Goal: Check status: Check status

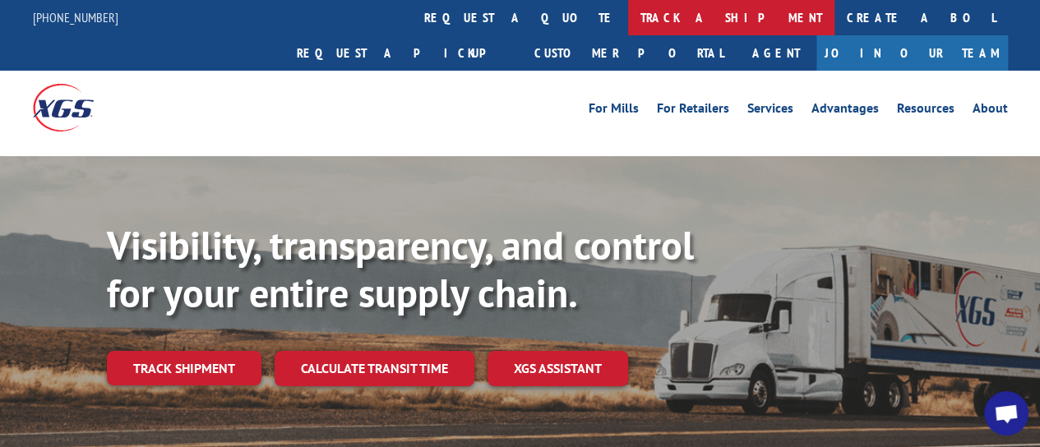
click at [628, 16] on link "track a shipment" at bounding box center [731, 17] width 206 height 35
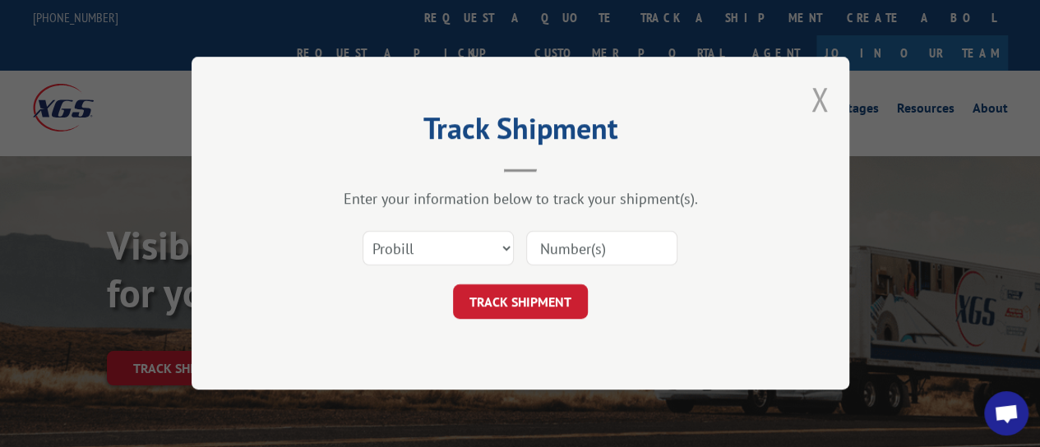
click at [822, 101] on button "Close modal" at bounding box center [820, 99] width 18 height 44
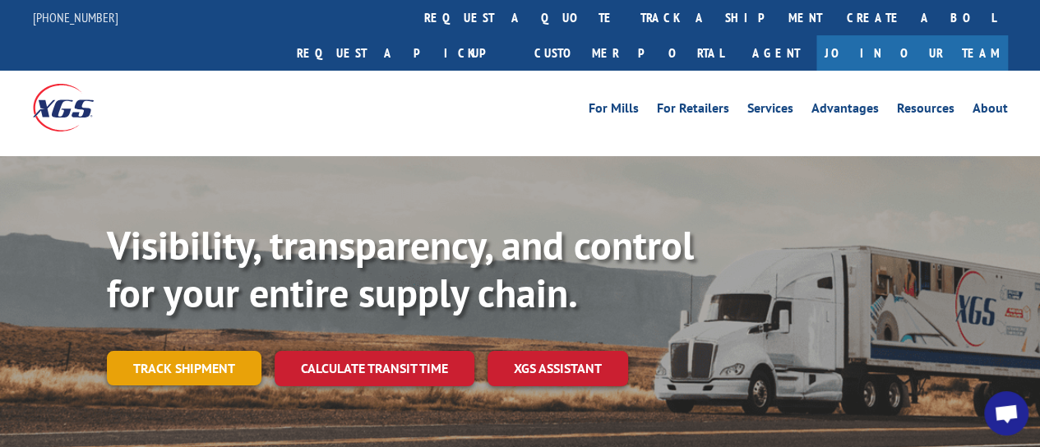
click at [176, 351] on link "Track shipment" at bounding box center [184, 368] width 155 height 35
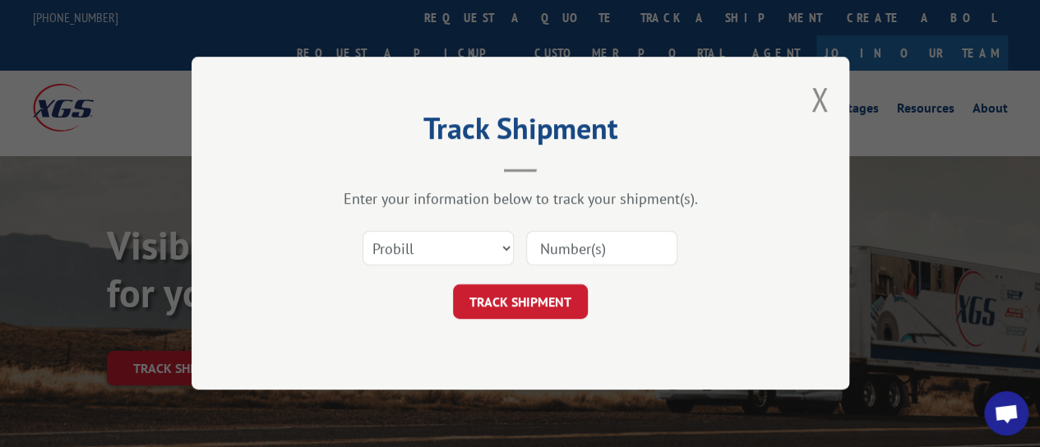
click at [552, 247] on input at bounding box center [601, 249] width 151 height 35
paste input "17049533"
type input "17049533"
click button "TRACK SHIPMENT" at bounding box center [520, 302] width 135 height 35
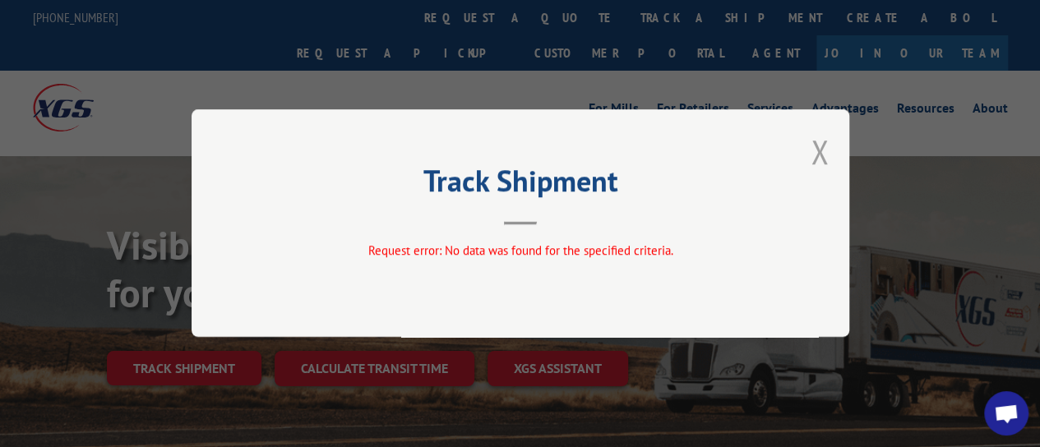
click at [819, 153] on button "Close modal" at bounding box center [820, 152] width 18 height 44
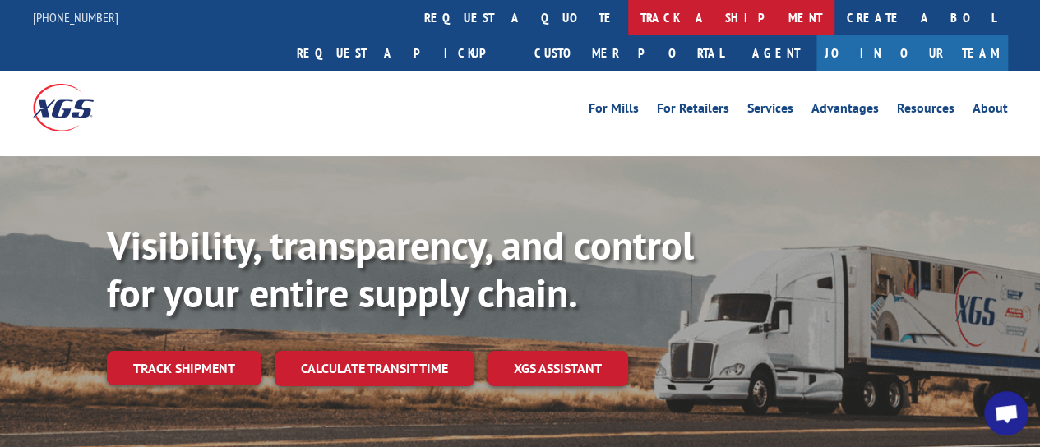
click at [628, 29] on link "track a shipment" at bounding box center [731, 17] width 206 height 35
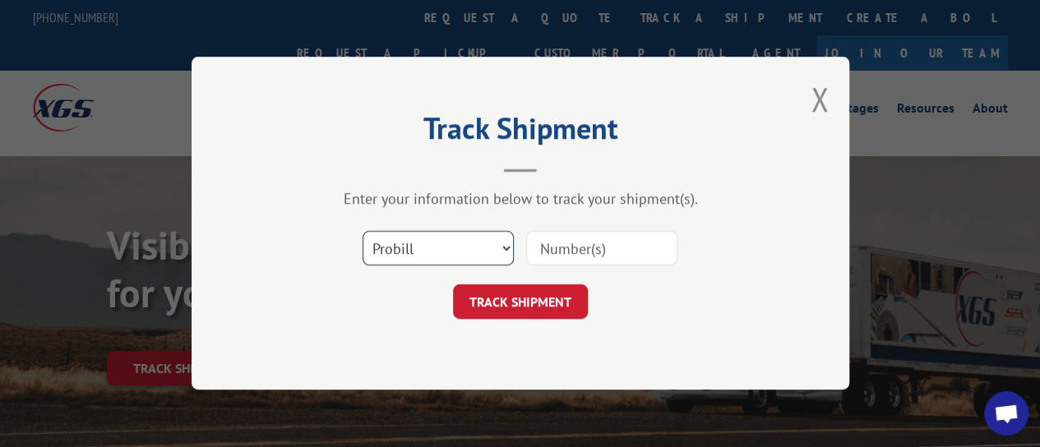
click at [477, 245] on select "Select category... Probill BOL PO" at bounding box center [438, 249] width 151 height 35
click at [363, 232] on select "Select category... Probill BOL PO" at bounding box center [438, 249] width 151 height 35
click at [500, 247] on select "Select category... Probill BOL PO" at bounding box center [438, 249] width 151 height 35
select select "po"
click at [363, 232] on select "Select category... Probill BOL PO" at bounding box center [438, 249] width 151 height 35
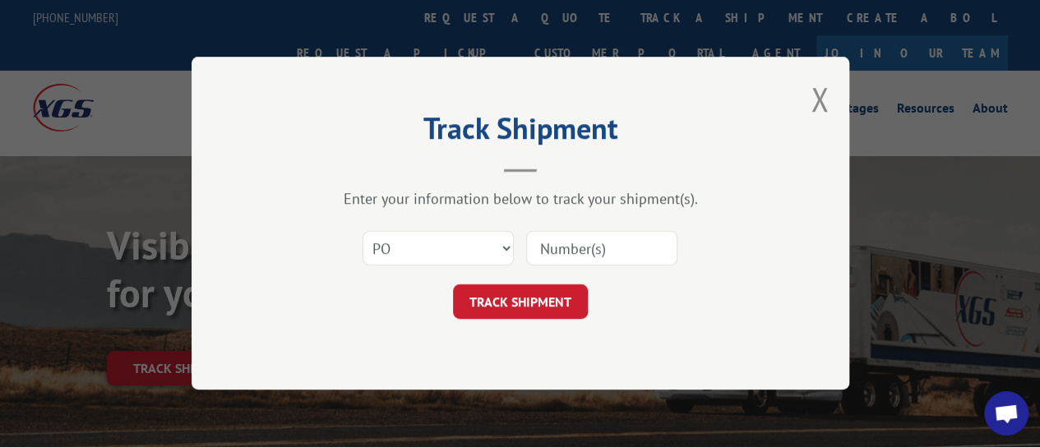
click at [560, 246] on input at bounding box center [601, 249] width 151 height 35
type input "293876408"
click button "TRACK SHIPMENT" at bounding box center [520, 302] width 135 height 35
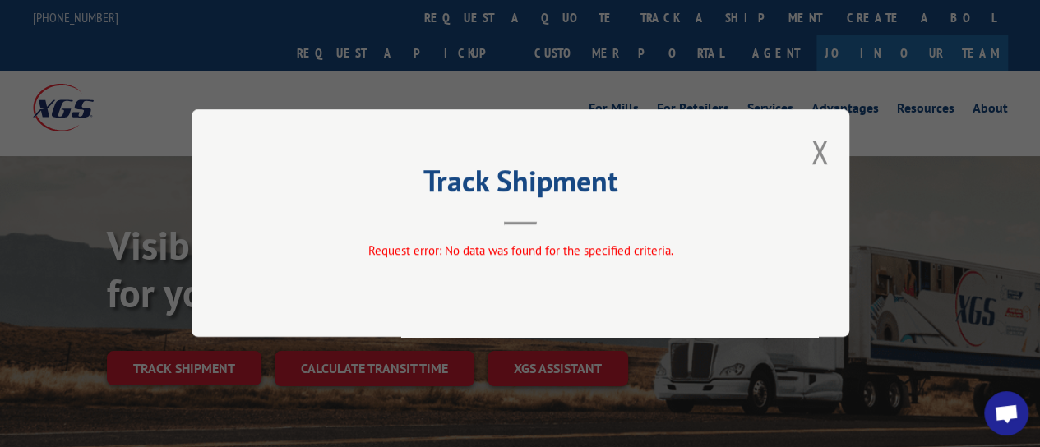
scroll to position [391, 0]
